Goal: Check status: Check status

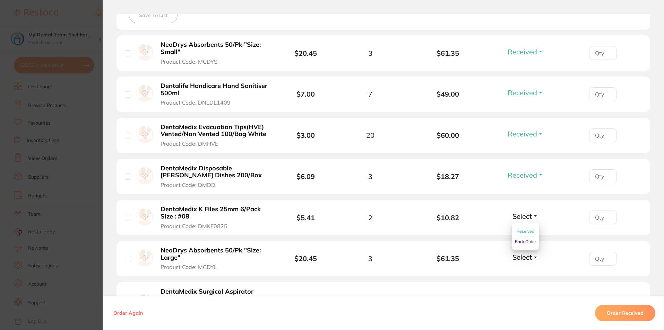
click at [528, 233] on span "Received" at bounding box center [526, 231] width 18 height 5
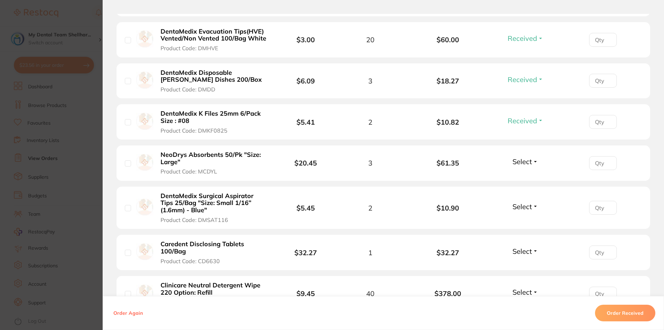
scroll to position [347, 0]
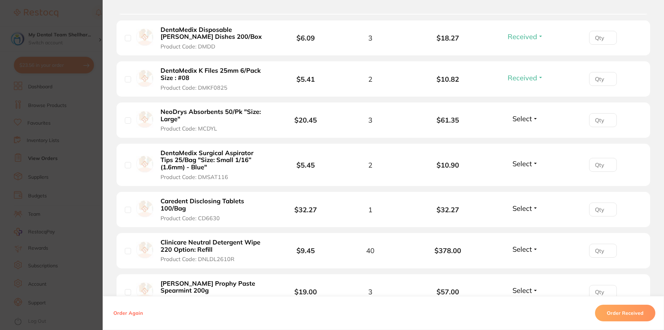
click at [527, 121] on span "Select" at bounding box center [522, 118] width 19 height 9
click at [527, 134] on span "Received" at bounding box center [526, 133] width 18 height 5
click at [527, 169] on div "Select Received Back Order" at bounding box center [525, 165] width 30 height 11
click at [525, 168] on span "Select" at bounding box center [522, 164] width 19 height 9
click at [523, 178] on span "Received" at bounding box center [526, 178] width 18 height 5
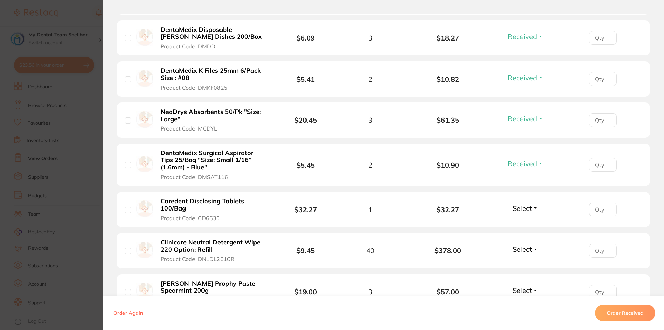
click at [526, 212] on span "Select" at bounding box center [522, 208] width 19 height 9
click at [523, 222] on span "Received" at bounding box center [526, 223] width 18 height 5
click at [522, 250] on span "Select" at bounding box center [522, 249] width 19 height 9
click at [522, 265] on span "Received" at bounding box center [526, 264] width 18 height 5
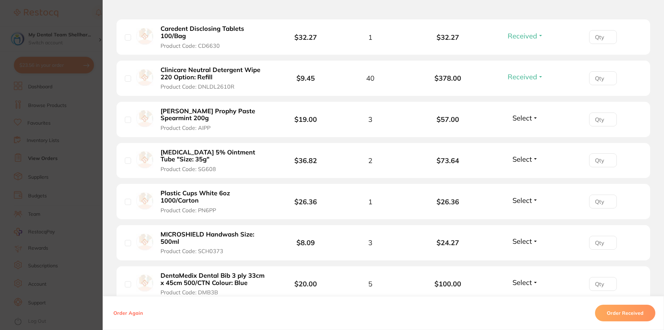
scroll to position [520, 0]
click at [526, 119] on span "Select" at bounding box center [522, 117] width 19 height 9
click at [528, 134] on span "Received" at bounding box center [526, 132] width 18 height 5
click at [531, 158] on button "Select" at bounding box center [525, 158] width 30 height 9
click at [528, 174] on span "Received" at bounding box center [526, 173] width 18 height 5
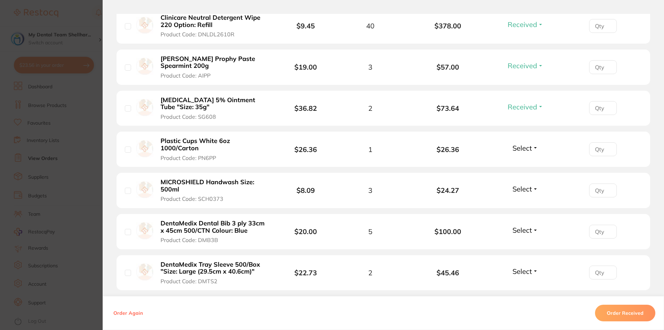
scroll to position [555, 0]
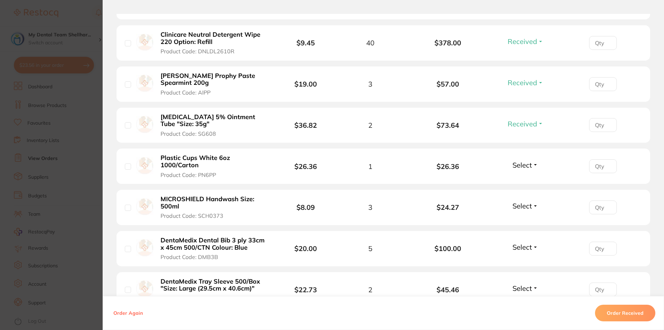
click at [525, 127] on span "Received" at bounding box center [522, 124] width 29 height 9
click at [526, 146] on button "Back Order" at bounding box center [525, 150] width 21 height 10
click at [524, 163] on span "Select" at bounding box center [522, 165] width 19 height 9
click at [526, 180] on span "Received" at bounding box center [526, 180] width 18 height 5
click at [524, 208] on span "Select" at bounding box center [522, 206] width 19 height 9
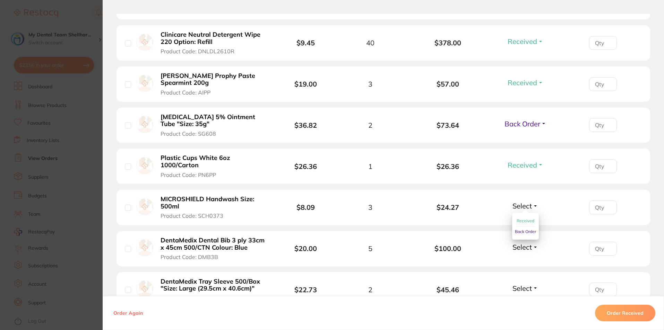
click at [523, 220] on span "Received" at bounding box center [526, 220] width 18 height 5
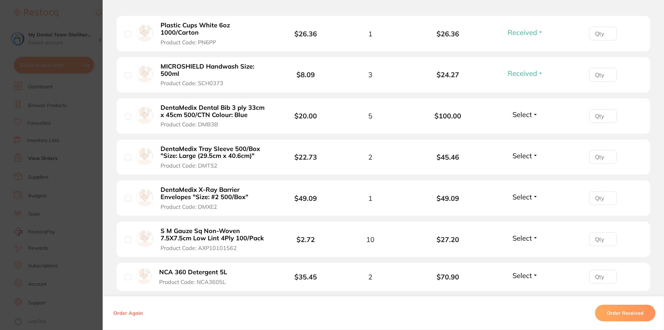
scroll to position [694, 0]
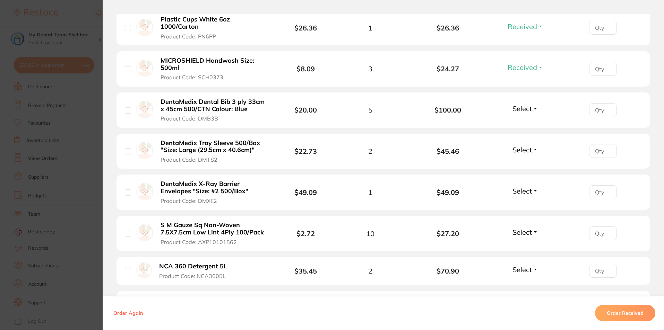
click at [525, 107] on span "Select" at bounding box center [522, 108] width 19 height 9
click at [526, 122] on span "Received" at bounding box center [526, 123] width 18 height 5
click at [521, 149] on span "Select" at bounding box center [522, 150] width 19 height 9
click at [522, 164] on span "Received" at bounding box center [526, 164] width 18 height 5
click at [522, 191] on span "Select" at bounding box center [522, 191] width 19 height 9
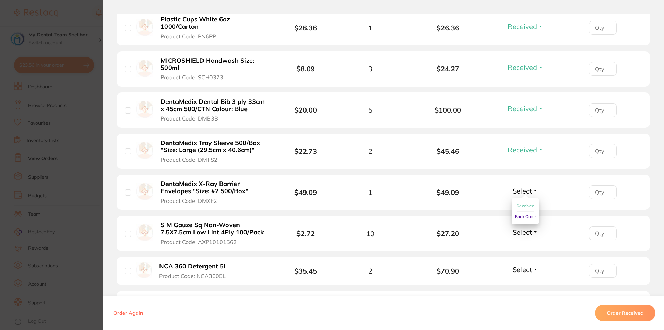
click at [520, 205] on span "Received" at bounding box center [526, 206] width 18 height 5
click at [529, 232] on span "Select" at bounding box center [522, 232] width 19 height 9
click at [528, 251] on button "Received" at bounding box center [526, 247] width 18 height 11
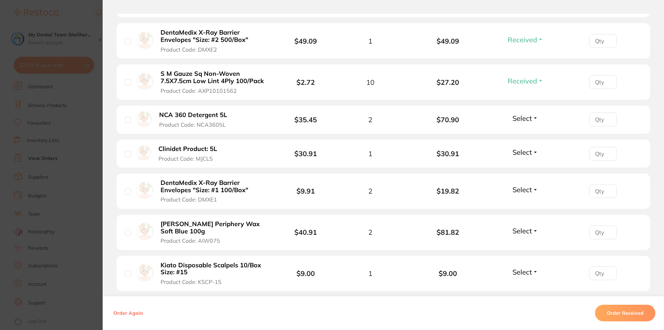
scroll to position [867, 0]
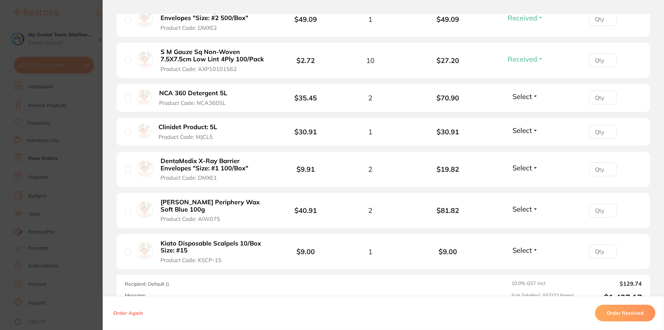
click at [516, 98] on span "Select" at bounding box center [522, 96] width 19 height 9
click at [525, 111] on span "Received" at bounding box center [526, 111] width 18 height 5
click at [521, 132] on span "Select" at bounding box center [522, 130] width 19 height 9
click at [520, 144] on span "Received" at bounding box center [526, 145] width 18 height 5
click at [519, 169] on span "Select" at bounding box center [522, 168] width 19 height 9
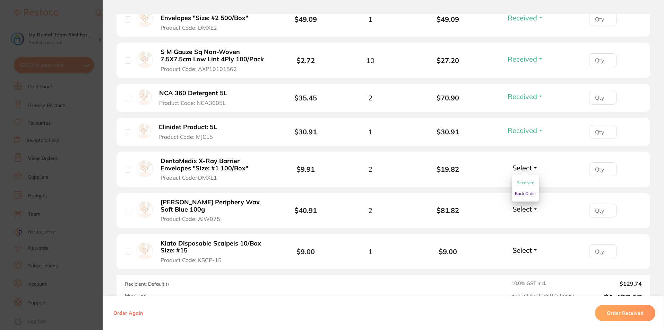
click at [522, 182] on span "Received" at bounding box center [526, 182] width 18 height 5
click at [520, 211] on span "Select" at bounding box center [522, 209] width 19 height 9
click at [525, 226] on span "Received" at bounding box center [526, 224] width 18 height 5
click at [527, 247] on span "Select" at bounding box center [522, 250] width 19 height 9
click at [527, 263] on span "Received" at bounding box center [526, 265] width 18 height 5
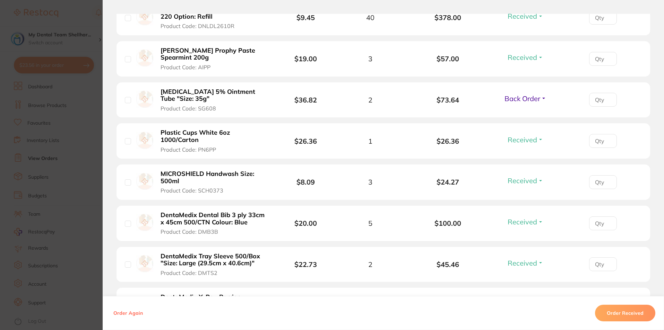
scroll to position [498, 0]
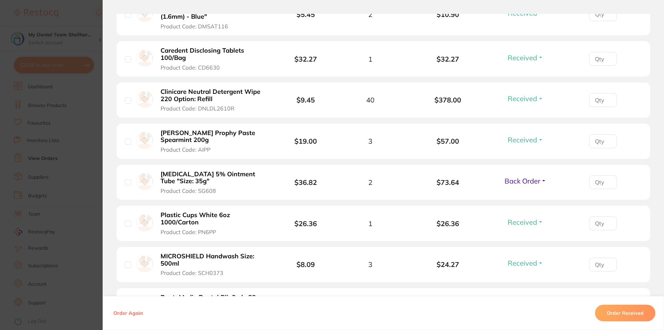
click at [86, 95] on section "Order ID: Restocq- 92100 Order Information 21 Received 1 Back Order Accepted Or…" at bounding box center [332, 165] width 664 height 330
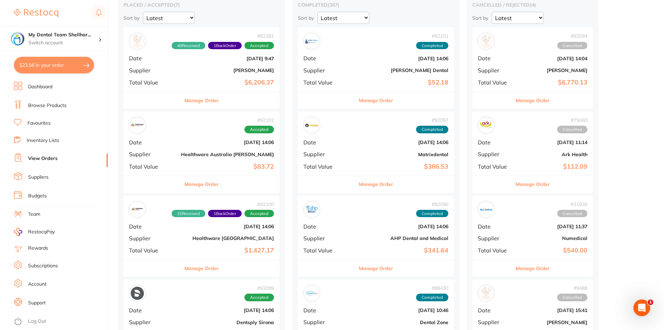
click at [239, 154] on b "Healthware Australia [PERSON_NAME]" at bounding box center [227, 155] width 93 height 6
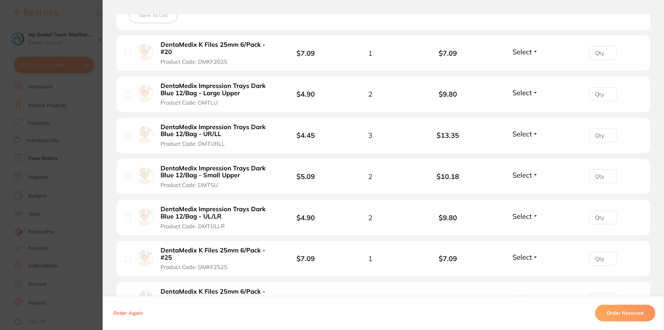
click at [519, 51] on span "Select" at bounding box center [522, 52] width 19 height 9
click at [522, 66] on span "Received" at bounding box center [526, 66] width 18 height 5
click at [519, 97] on span "Select" at bounding box center [522, 92] width 19 height 9
click at [518, 107] on span "Received" at bounding box center [526, 107] width 18 height 5
click at [518, 137] on span "Select" at bounding box center [522, 134] width 19 height 9
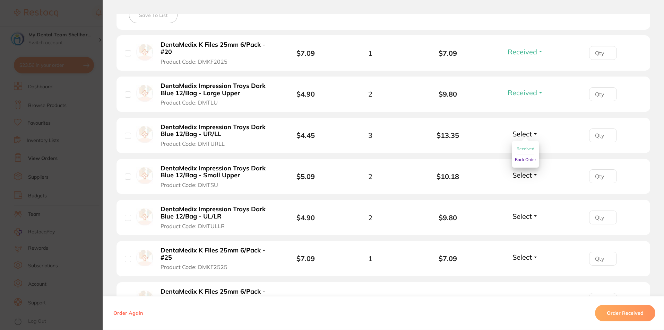
click at [517, 149] on span "Received" at bounding box center [526, 148] width 18 height 5
click at [522, 177] on span "Select" at bounding box center [522, 175] width 19 height 9
click at [523, 196] on button "Back Order" at bounding box center [525, 201] width 21 height 10
click at [524, 175] on span "Back Order" at bounding box center [523, 175] width 36 height 9
click at [524, 188] on span "Received" at bounding box center [526, 190] width 18 height 5
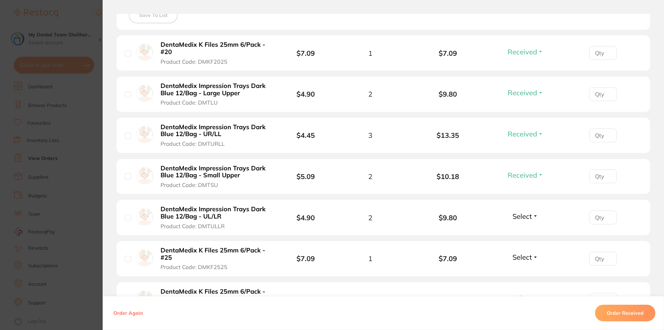
click at [524, 215] on span "Select" at bounding box center [522, 216] width 19 height 9
click at [526, 234] on span "Received" at bounding box center [526, 231] width 18 height 5
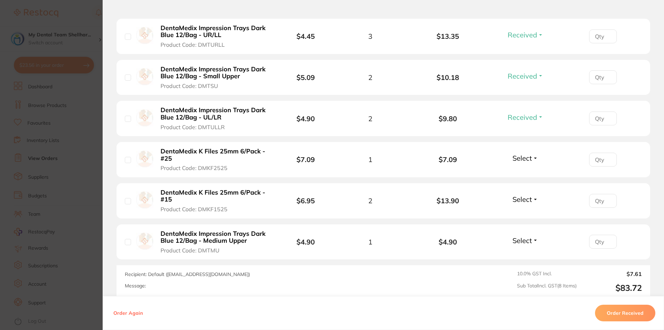
scroll to position [347, 0]
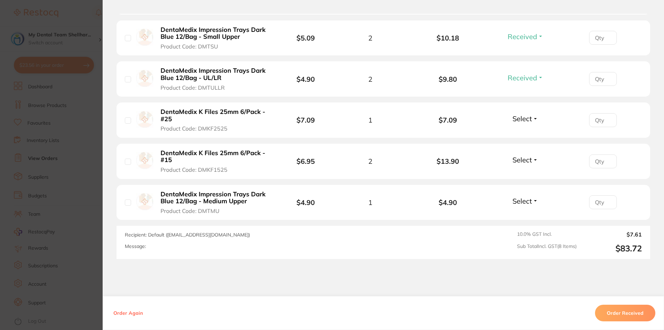
click at [519, 118] on span "Select" at bounding box center [522, 118] width 19 height 9
click at [518, 134] on span "Received" at bounding box center [526, 133] width 18 height 5
click at [518, 159] on span "Select" at bounding box center [522, 160] width 19 height 9
click at [518, 172] on button "Received" at bounding box center [526, 175] width 18 height 11
click at [522, 203] on span "Select" at bounding box center [522, 201] width 19 height 9
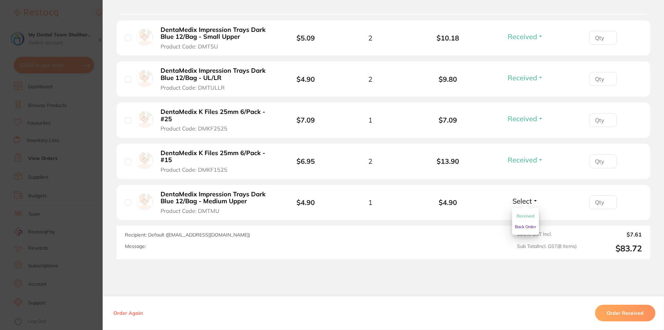
click at [522, 203] on span "Select" at bounding box center [522, 201] width 19 height 9
click at [522, 216] on span "Received" at bounding box center [526, 216] width 18 height 5
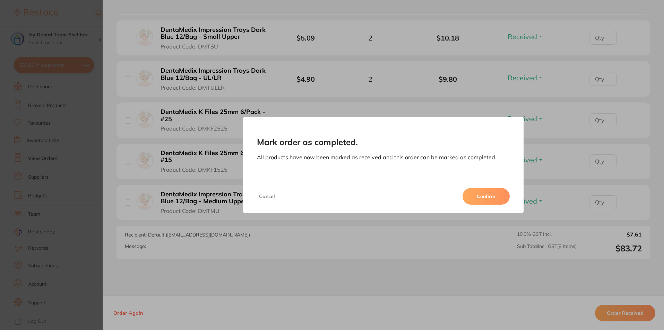
click at [497, 197] on button "Confirm" at bounding box center [486, 196] width 47 height 17
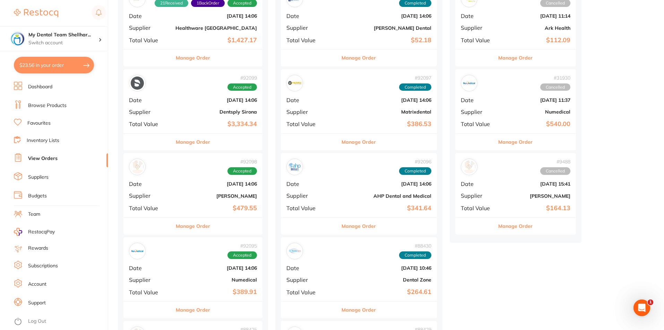
scroll to position [208, 0]
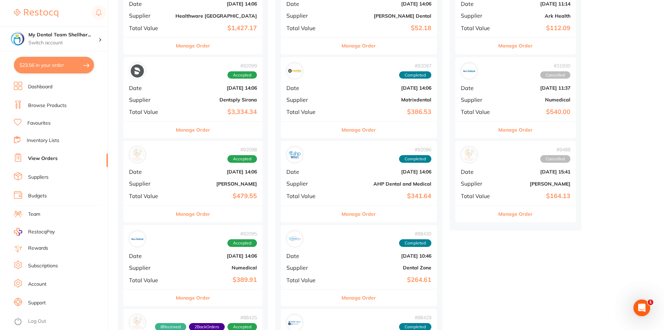
click at [200, 174] on b "[DATE] 14:06" at bounding box center [215, 172] width 81 height 6
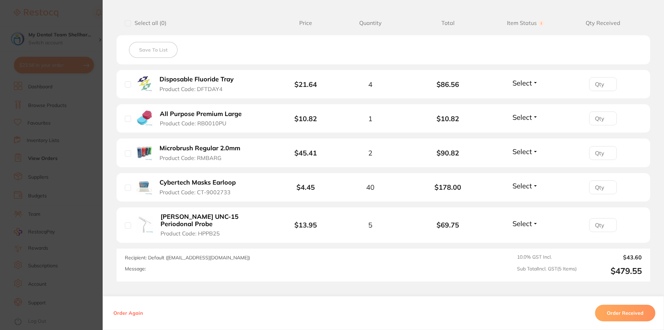
click at [528, 83] on span "Select" at bounding box center [522, 83] width 19 height 9
click at [528, 96] on span "Received" at bounding box center [526, 97] width 18 height 5
click at [523, 118] on span "Select" at bounding box center [522, 117] width 19 height 9
click at [525, 132] on span "Received" at bounding box center [526, 132] width 18 height 5
click at [523, 154] on span "Select" at bounding box center [522, 151] width 19 height 9
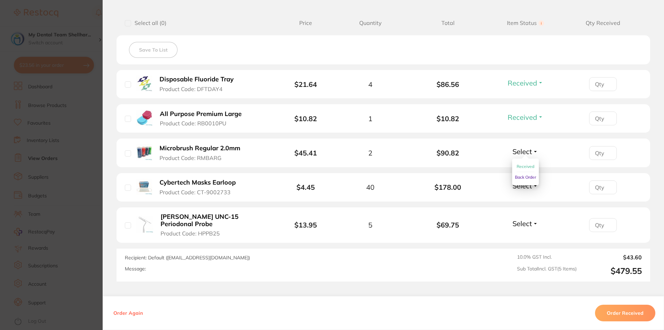
click at [523, 167] on span "Received" at bounding box center [526, 166] width 18 height 5
click at [524, 188] on span "Select" at bounding box center [522, 186] width 19 height 9
click at [525, 200] on span "Received" at bounding box center [526, 200] width 18 height 5
click at [525, 220] on span "Select" at bounding box center [522, 224] width 19 height 9
click at [529, 247] on span "Back Order" at bounding box center [525, 249] width 21 height 5
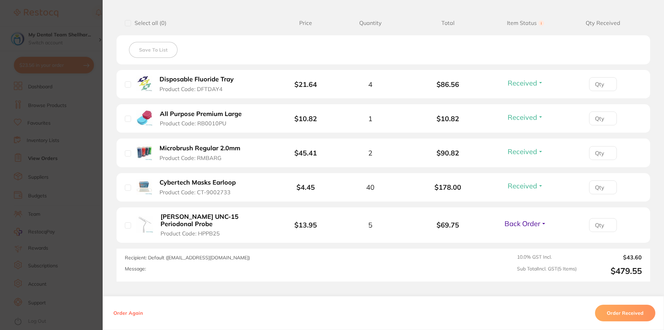
click at [94, 150] on section "Order ID: Restocq- 92098 Order Information 4 Received 1 Back Order Accepted Ord…" at bounding box center [332, 165] width 664 height 330
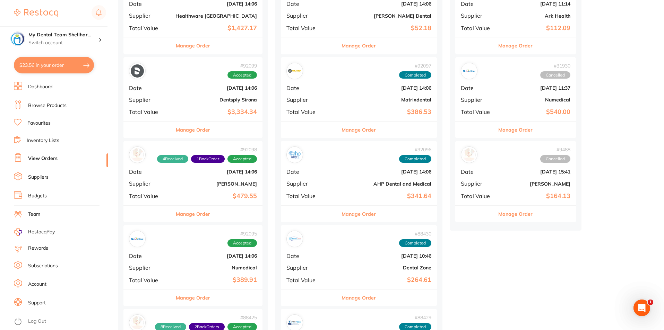
click at [223, 109] on b "$3,334.34" at bounding box center [215, 112] width 81 height 7
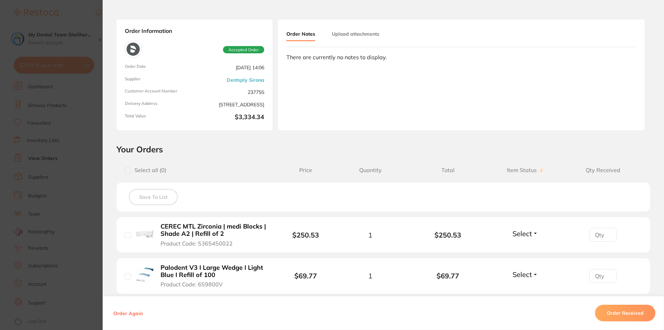
scroll to position [139, 0]
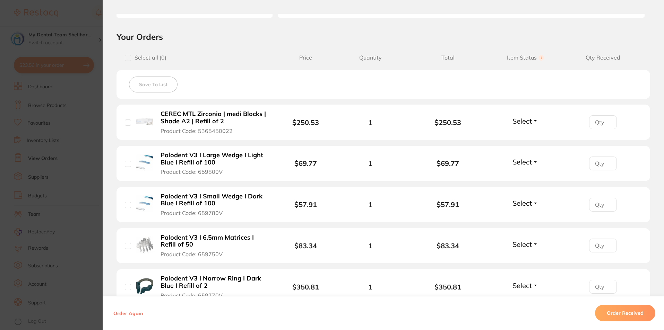
click at [524, 121] on span "Select" at bounding box center [522, 121] width 19 height 9
click at [529, 134] on span "Received" at bounding box center [526, 136] width 18 height 5
click at [525, 162] on span "Select" at bounding box center [522, 162] width 19 height 9
click at [524, 175] on span "Received" at bounding box center [526, 176] width 18 height 5
click at [516, 199] on span "Select" at bounding box center [522, 203] width 19 height 9
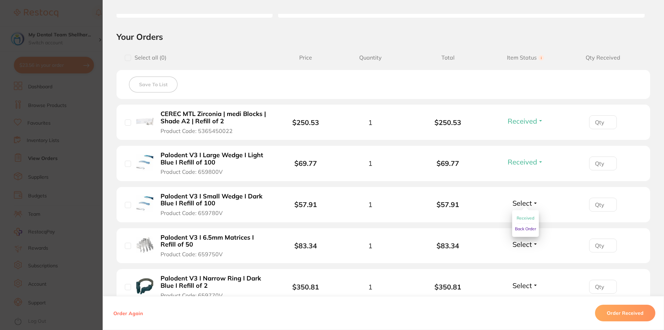
click at [517, 218] on span "Received" at bounding box center [526, 218] width 18 height 5
click at [519, 249] on div "Select Received Back Order" at bounding box center [525, 245] width 30 height 11
click at [523, 245] on span "Select" at bounding box center [522, 244] width 19 height 9
click at [523, 259] on span "Received" at bounding box center [526, 259] width 18 height 5
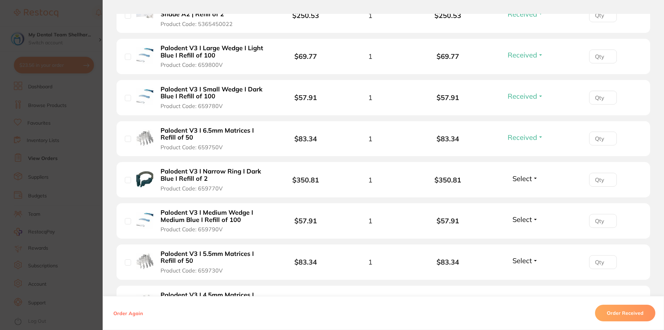
scroll to position [277, 0]
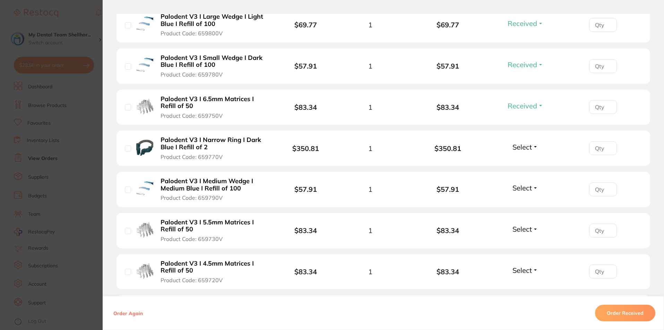
click at [522, 149] on span "Select" at bounding box center [522, 147] width 19 height 9
click at [524, 161] on span "Received" at bounding box center [526, 162] width 18 height 5
click at [525, 191] on span "Select" at bounding box center [522, 188] width 19 height 9
click at [525, 204] on span "Received" at bounding box center [526, 202] width 18 height 5
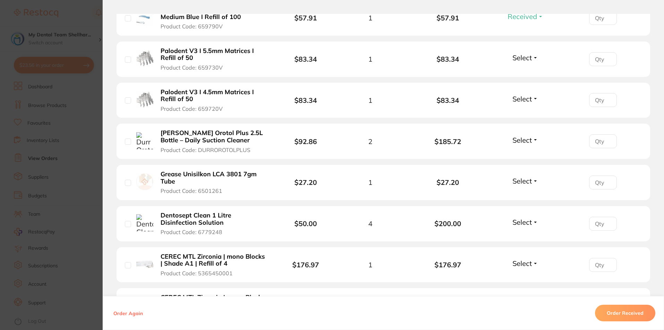
scroll to position [451, 0]
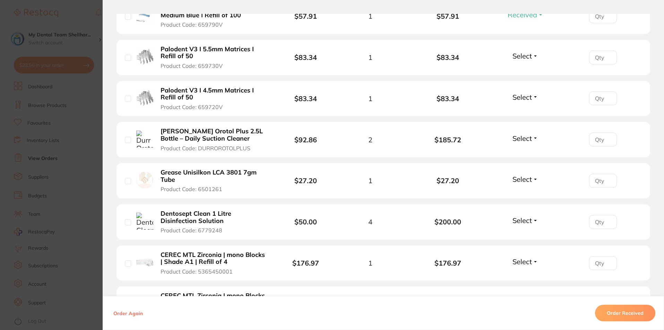
click at [524, 58] on span "Select" at bounding box center [522, 56] width 19 height 9
click at [525, 70] on span "Received" at bounding box center [526, 70] width 18 height 5
click at [528, 95] on span "Select" at bounding box center [522, 97] width 19 height 9
click at [528, 111] on span "Received" at bounding box center [526, 112] width 18 height 5
click at [520, 140] on span "Select" at bounding box center [522, 138] width 19 height 9
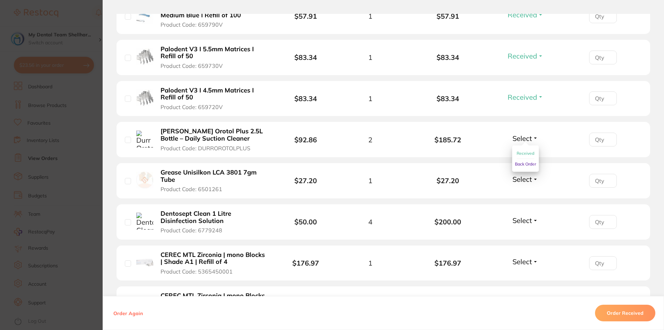
click at [521, 155] on span "Received" at bounding box center [526, 153] width 18 height 5
click at [516, 182] on span "Select" at bounding box center [522, 179] width 19 height 9
click at [517, 196] on span "Received" at bounding box center [526, 194] width 18 height 5
click at [529, 223] on span "Select" at bounding box center [522, 220] width 19 height 9
click at [521, 221] on span "Select" at bounding box center [522, 220] width 19 height 9
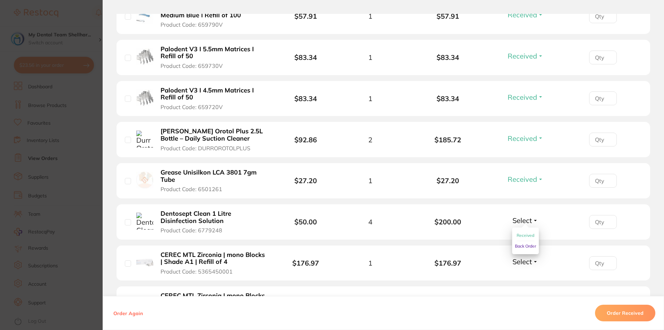
click at [526, 237] on span "Received" at bounding box center [526, 235] width 18 height 5
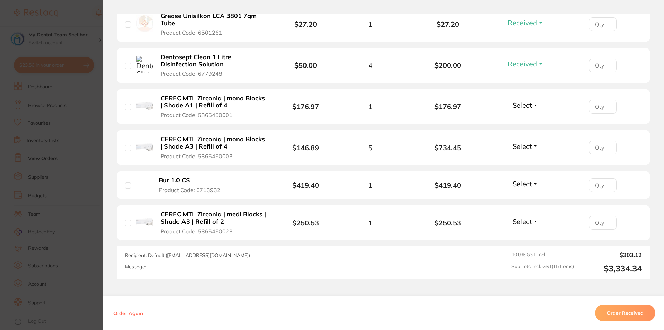
scroll to position [624, 0]
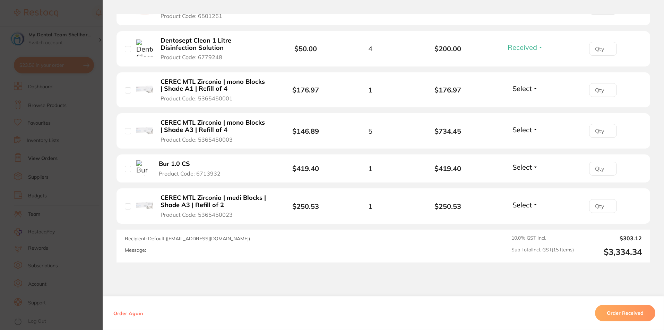
click at [518, 85] on span "Select" at bounding box center [522, 88] width 19 height 9
click at [517, 103] on span "Received" at bounding box center [526, 103] width 18 height 5
click at [527, 132] on span "Select" at bounding box center [522, 130] width 19 height 9
click at [527, 144] on span "Received" at bounding box center [526, 144] width 18 height 5
click at [525, 167] on span "Select" at bounding box center [522, 167] width 19 height 9
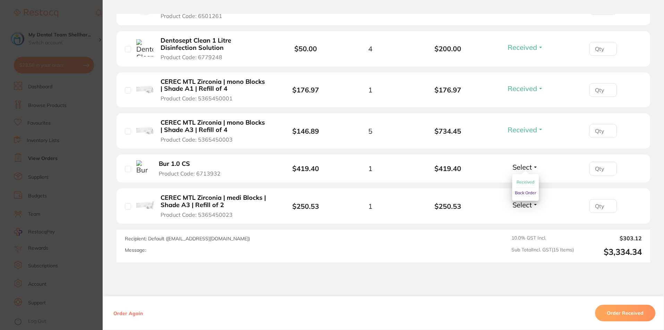
click at [528, 181] on span "Received" at bounding box center [526, 182] width 18 height 5
click at [524, 207] on span "Select" at bounding box center [522, 205] width 19 height 9
click at [524, 221] on span "Received" at bounding box center [526, 219] width 18 height 5
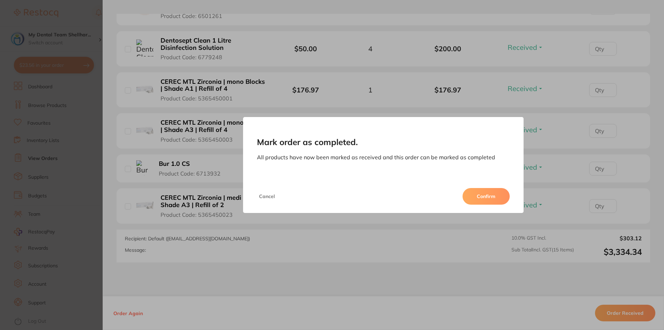
click at [494, 196] on button "Confirm" at bounding box center [486, 196] width 47 height 17
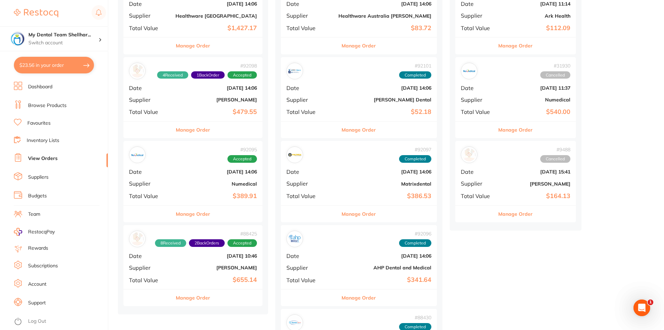
click at [199, 181] on b "Numedical" at bounding box center [215, 184] width 81 height 6
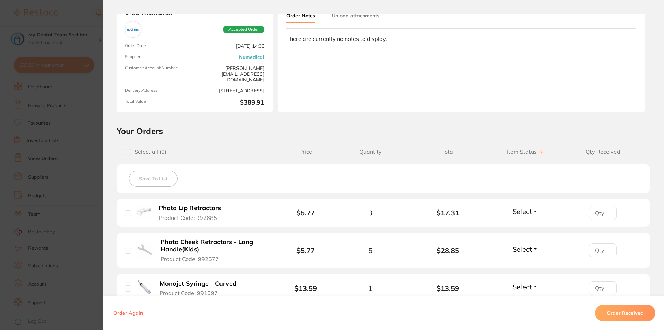
scroll to position [173, 0]
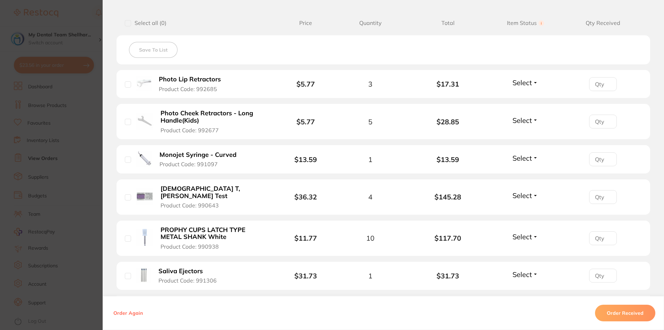
click at [516, 83] on span "Select" at bounding box center [522, 82] width 19 height 9
click at [522, 96] on span "Received" at bounding box center [526, 97] width 18 height 5
click at [519, 117] on span "Select" at bounding box center [522, 120] width 19 height 9
click at [523, 135] on span "Received" at bounding box center [526, 135] width 18 height 5
click at [522, 160] on span "Select" at bounding box center [522, 158] width 19 height 9
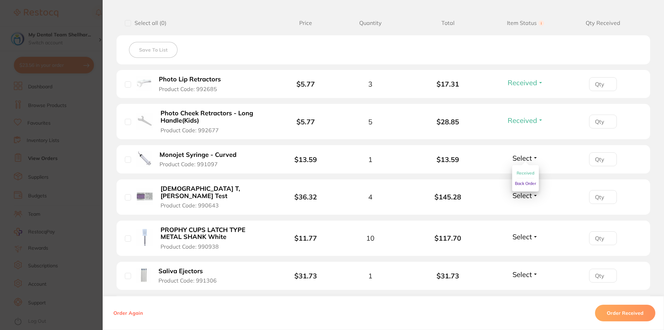
click at [521, 171] on span "Received" at bounding box center [526, 173] width 18 height 5
click at [517, 195] on span "Select" at bounding box center [522, 195] width 19 height 9
click at [520, 208] on span "Received" at bounding box center [526, 210] width 18 height 5
click at [522, 233] on span "Select" at bounding box center [522, 237] width 19 height 9
click at [521, 249] on span "Received" at bounding box center [526, 251] width 18 height 5
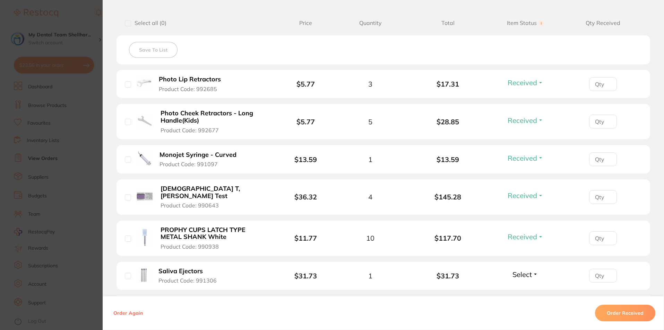
click at [518, 270] on span "Select" at bounding box center [522, 274] width 19 height 9
click at [521, 287] on span "Received" at bounding box center [526, 289] width 18 height 5
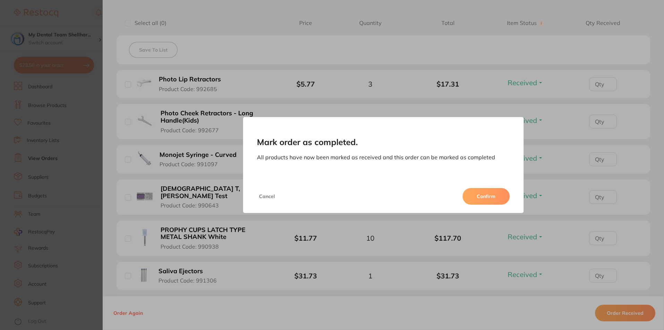
scroll to position [312, 0]
click at [476, 205] on div "Cancel Confirm" at bounding box center [383, 196] width 281 height 33
click at [476, 196] on button "Confirm" at bounding box center [486, 196] width 47 height 17
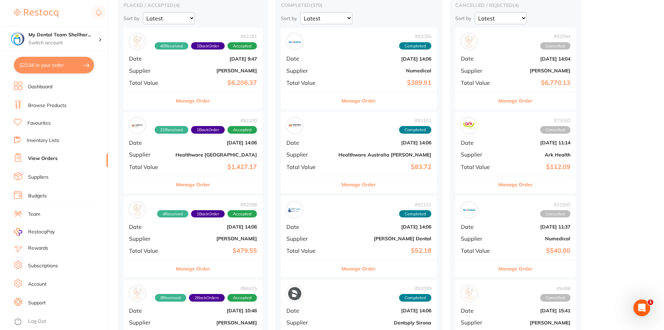
scroll to position [69, 0]
